Goal: Transaction & Acquisition: Subscribe to service/newsletter

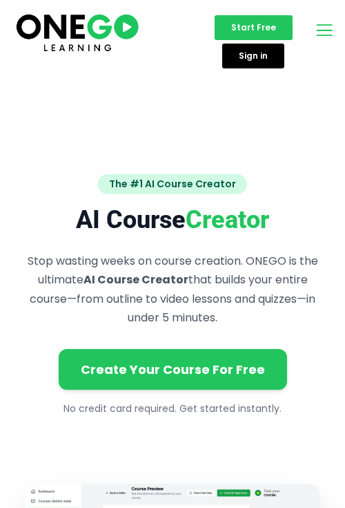
click at [326, 29] on icon "open-menu" at bounding box center [324, 29] width 21 height 21
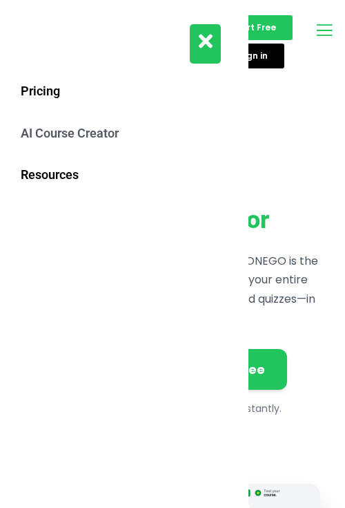
click at [209, 48] on icon "close-menu" at bounding box center [206, 41] width 14 height 20
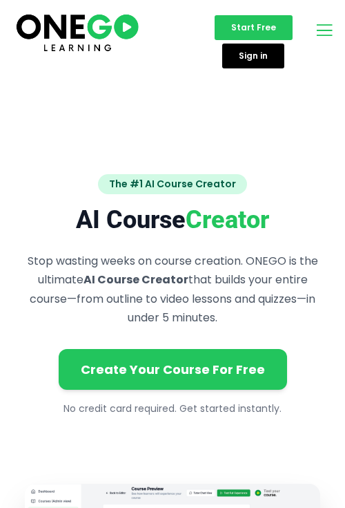
click at [319, 32] on icon "open-menu" at bounding box center [324, 29] width 21 height 21
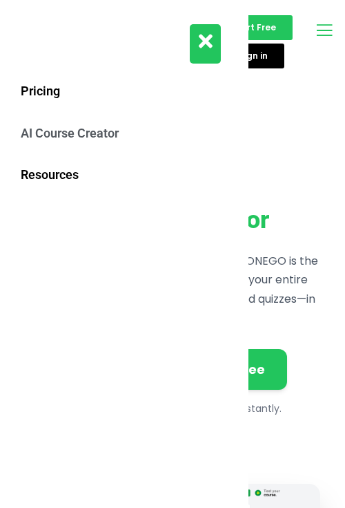
click at [319, 32] on icon "open-menu" at bounding box center [324, 29] width 21 height 21
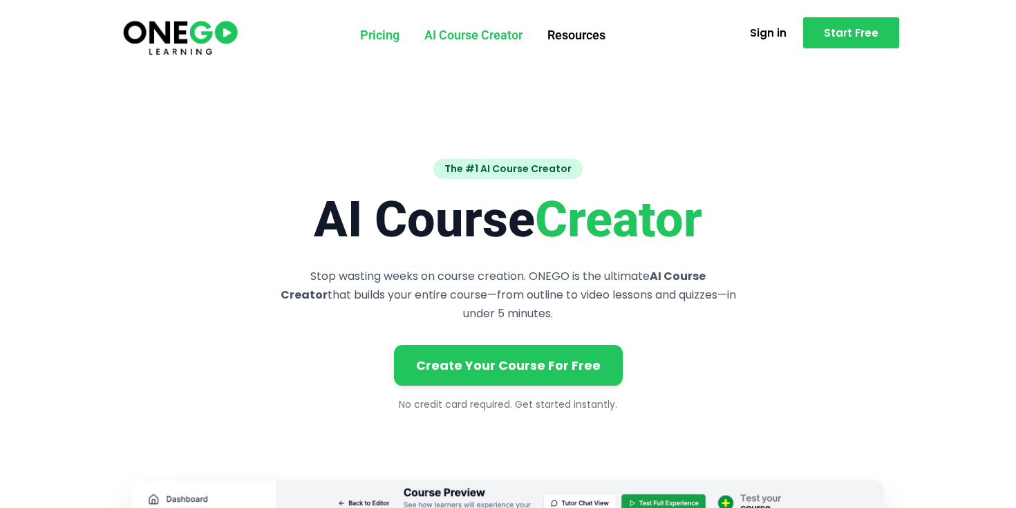
click at [345, 39] on link "Pricing" at bounding box center [380, 35] width 64 height 36
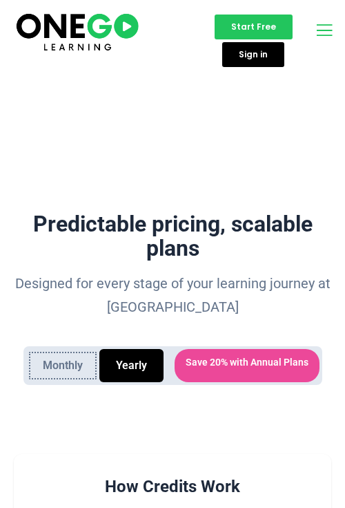
click at [74, 361] on button "Monthly" at bounding box center [62, 365] width 73 height 33
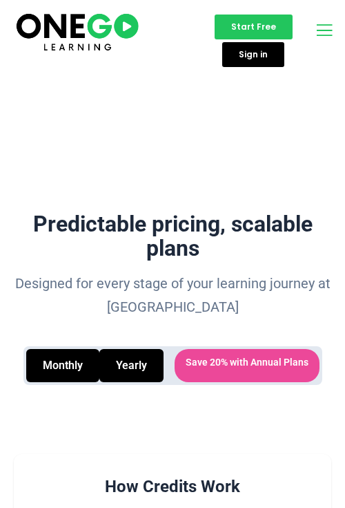
click at [325, 28] on icon "open-menu" at bounding box center [324, 29] width 21 height 21
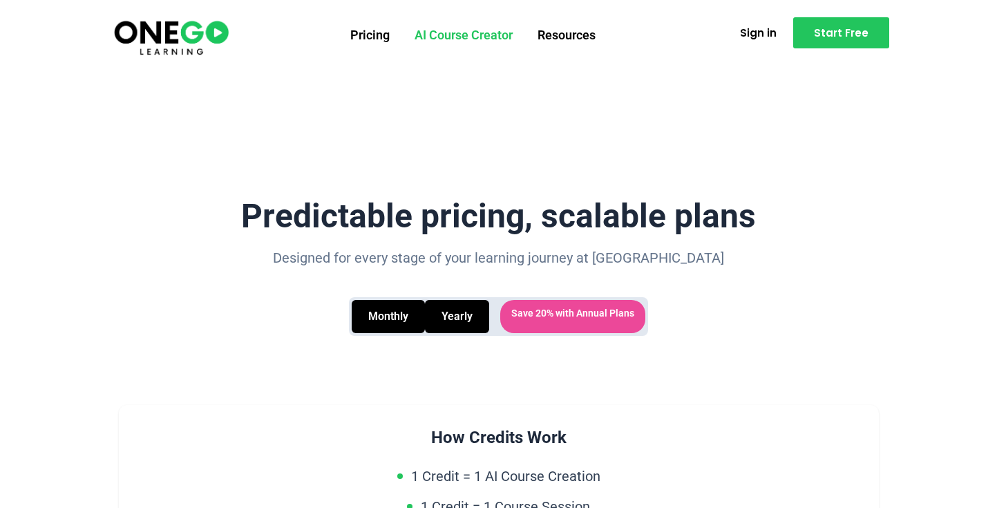
drag, startPoint x: 633, startPoint y: 312, endPoint x: 633, endPoint y: 296, distance: 15.9
click at [345, 307] on span "Save 20% with Annual Plans" at bounding box center [572, 316] width 145 height 33
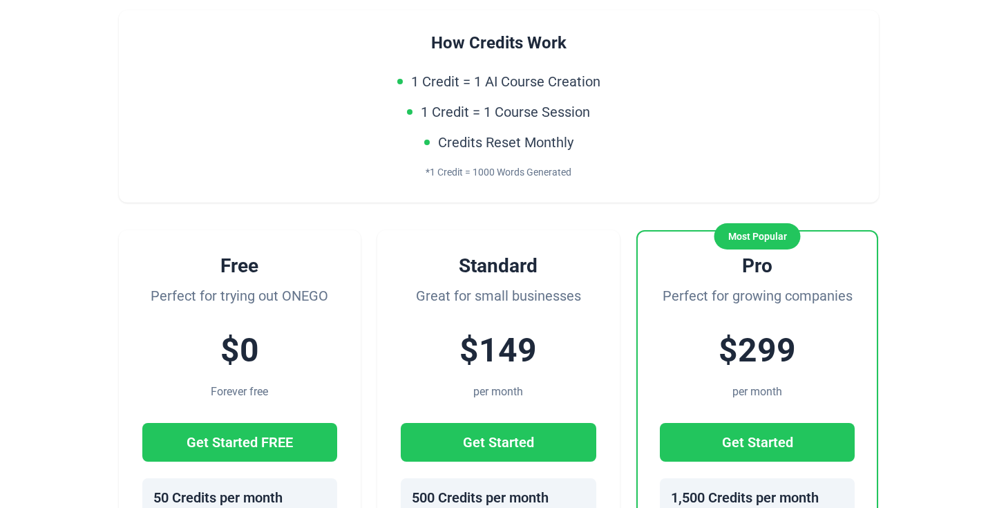
scroll to position [371, 0]
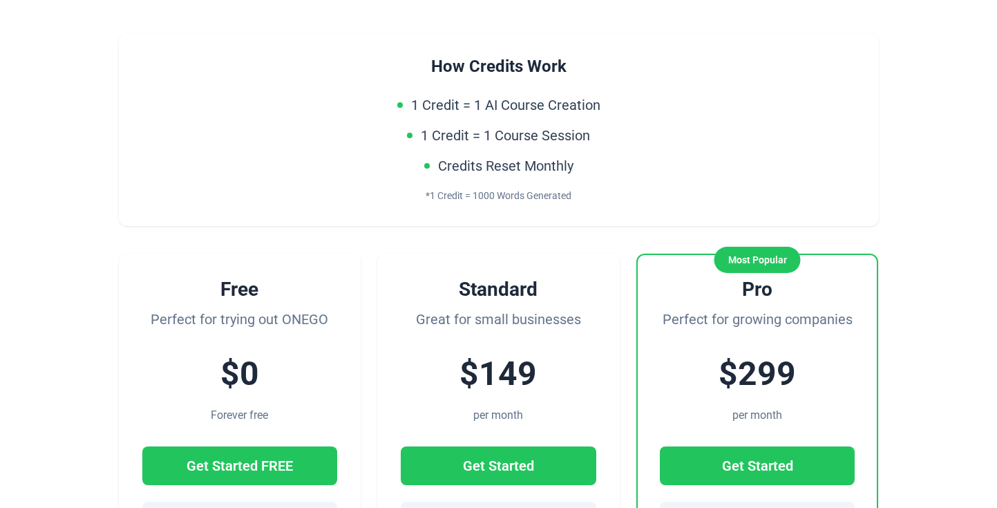
click at [345, 373] on div "$149" at bounding box center [499, 374] width 196 height 53
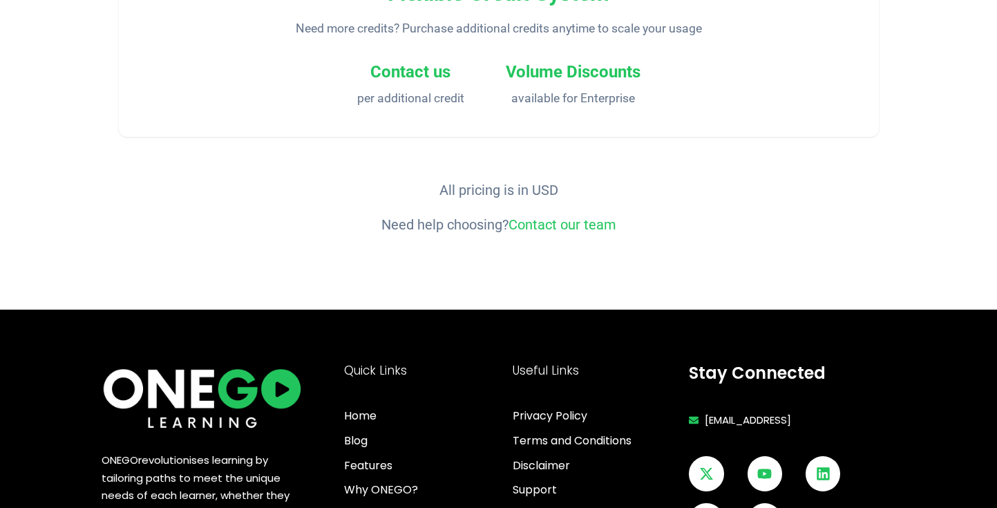
scroll to position [2402, 0]
